Goal: Navigation & Orientation: Go to known website

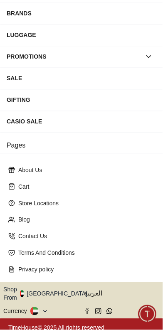
click at [22, 288] on button "Shop From [GEOGRAPHIC_DATA]" at bounding box center [48, 293] width 90 height 17
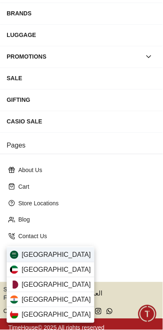
click at [19, 252] on div "[GEOGRAPHIC_DATA]" at bounding box center [51, 254] width 88 height 15
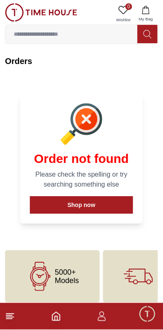
click at [9, 314] on line at bounding box center [9, 314] width 7 height 0
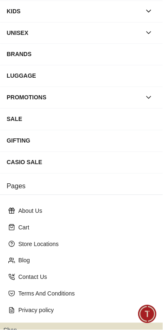
scroll to position [115, 0]
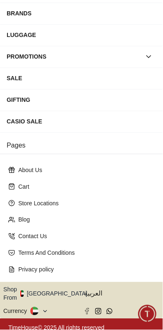
click at [15, 287] on button "Shop From [GEOGRAPHIC_DATA]" at bounding box center [48, 293] width 90 height 17
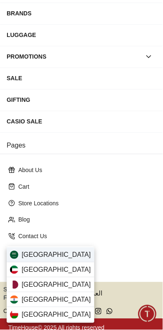
click at [18, 254] on div "[GEOGRAPHIC_DATA]" at bounding box center [51, 254] width 88 height 15
